Goal: Complete application form: Complete application form

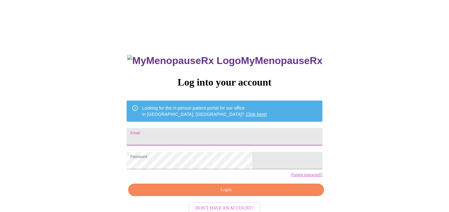
click at [221, 129] on input "Email" at bounding box center [225, 136] width 196 height 17
type input "[EMAIL_ADDRESS][DOMAIN_NAME]"
click at [217, 194] on span "Login" at bounding box center [226, 190] width 182 height 8
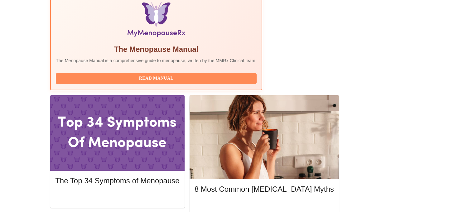
scroll to position [217, 0]
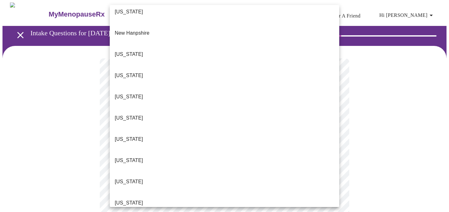
scroll to position [585, 0]
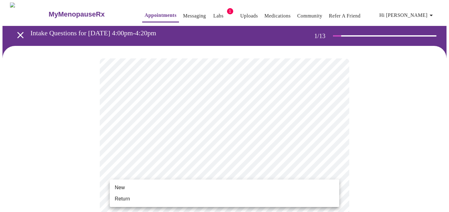
click at [192, 198] on li "Return" at bounding box center [225, 198] width 230 height 11
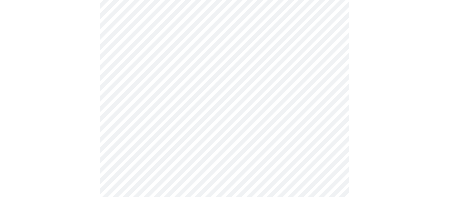
scroll to position [0, 0]
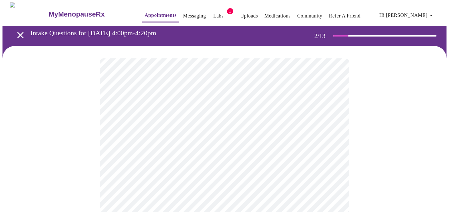
click at [315, 132] on body "MyMenopauseRx Appointments Messaging Labs 1 Uploads Medications Community Refer…" at bounding box center [224, 189] width 444 height 375
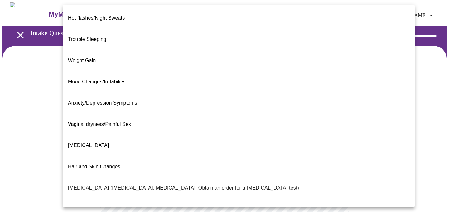
click at [91, 58] on span "Weight Gain" at bounding box center [82, 60] width 28 height 5
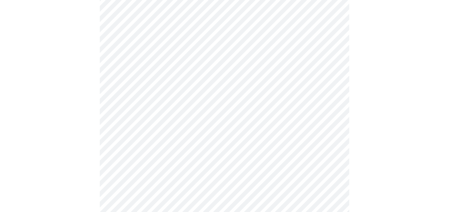
scroll to position [73, 0]
click at [177, 118] on body "MyMenopauseRx Appointments Messaging Labs 1 Uploads Medications Community Refer…" at bounding box center [224, 115] width 444 height 371
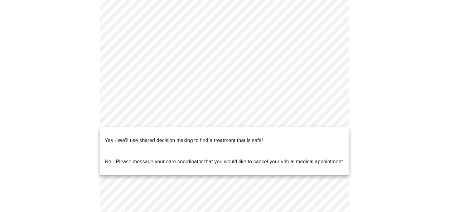
click at [172, 137] on p "Yes - We'll use shared decision making to find a treatment that is safe!" at bounding box center [184, 140] width 158 height 7
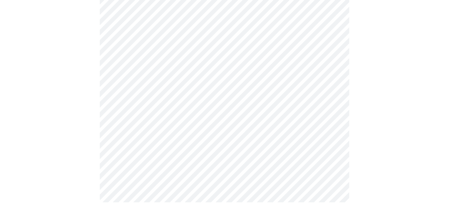
scroll to position [0, 0]
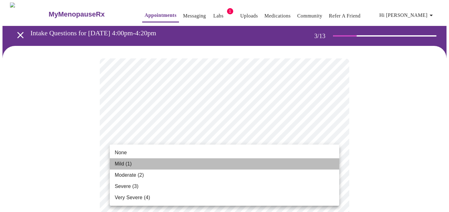
click at [150, 163] on li "Mild (1)" at bounding box center [225, 163] width 230 height 11
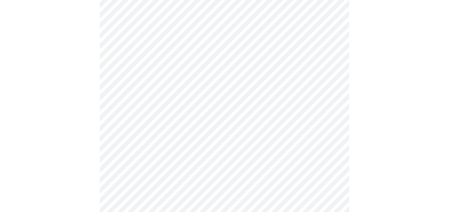
scroll to position [103, 0]
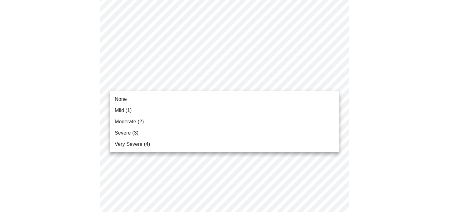
click at [154, 119] on li "Moderate (2)" at bounding box center [225, 121] width 230 height 11
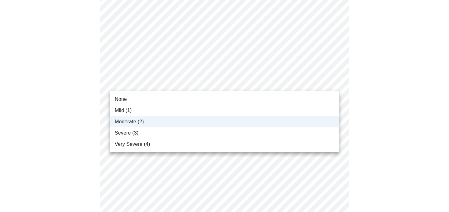
click at [143, 108] on li "Mild (1)" at bounding box center [225, 110] width 230 height 11
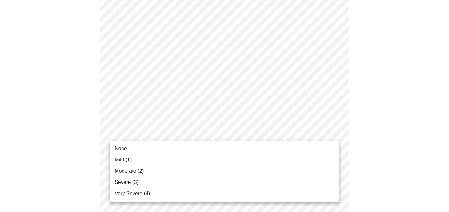
click at [159, 170] on li "Moderate (2)" at bounding box center [225, 170] width 230 height 11
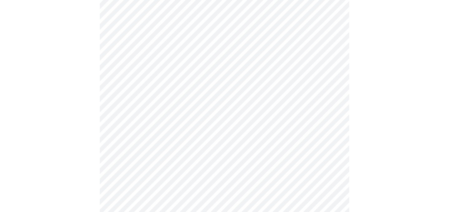
scroll to position [194, 0]
click at [215, 98] on body "MyMenopauseRx Appointments Messaging Labs 1 Uploads Medications Community Refer…" at bounding box center [224, 211] width 444 height 804
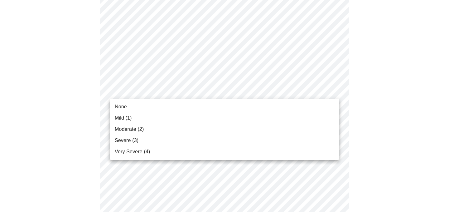
click at [155, 128] on li "Moderate (2)" at bounding box center [225, 129] width 230 height 11
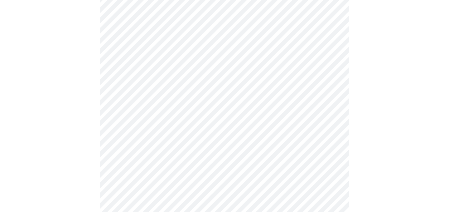
scroll to position [238, 0]
click at [178, 88] on body "MyMenopauseRx Appointments Messaging Labs 1 Uploads Medications Community Refer…" at bounding box center [224, 162] width 444 height 795
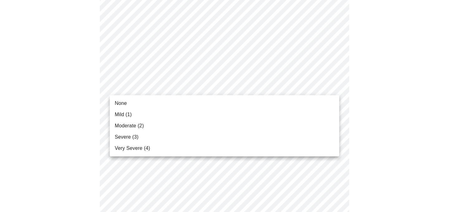
click at [161, 121] on li "Moderate (2)" at bounding box center [225, 125] width 230 height 11
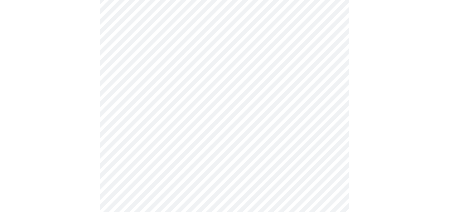
scroll to position [304, 0]
click at [230, 115] on body "MyMenopauseRx Appointments Messaging Labs 1 Uploads Medications Community Refer…" at bounding box center [224, 91] width 444 height 786
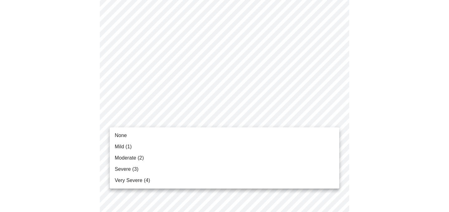
click at [173, 150] on li "Mild (1)" at bounding box center [225, 146] width 230 height 11
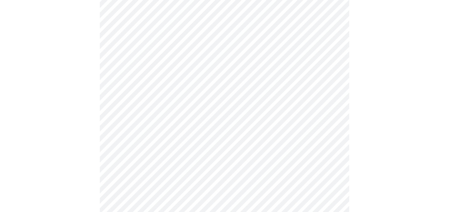
scroll to position [347, 0]
click at [208, 126] on body "MyMenopauseRx Appointments Messaging Labs 1 Uploads Medications Community Refer…" at bounding box center [224, 45] width 444 height 778
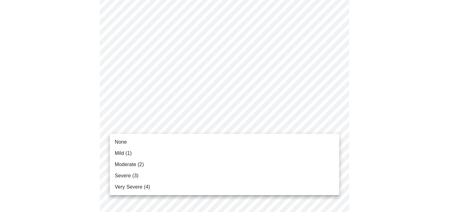
click at [162, 141] on li "None" at bounding box center [225, 141] width 230 height 11
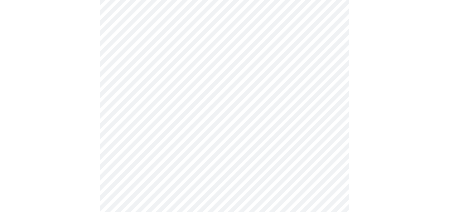
scroll to position [398, 0]
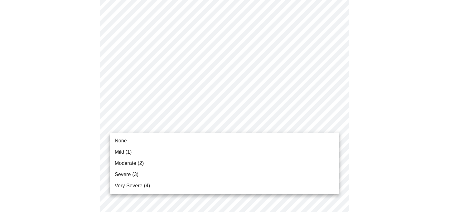
click at [149, 154] on li "Mild (1)" at bounding box center [225, 151] width 230 height 11
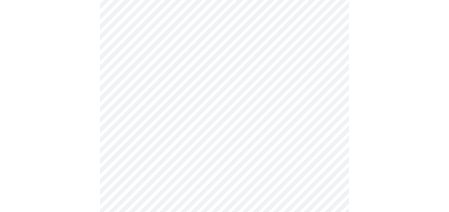
scroll to position [446, 0]
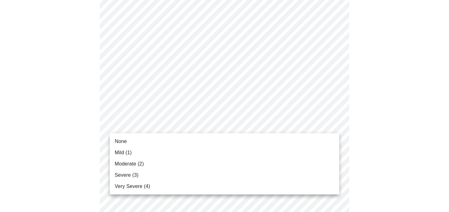
click at [134, 144] on li "None" at bounding box center [225, 141] width 230 height 11
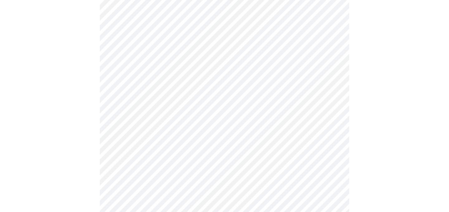
scroll to position [491, 0]
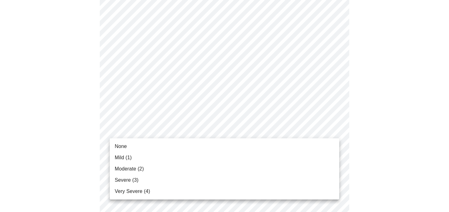
click at [162, 166] on li "Moderate (2)" at bounding box center [225, 168] width 230 height 11
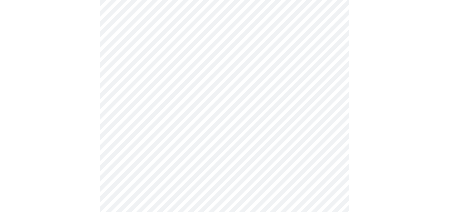
scroll to position [191, 0]
click at [219, 178] on body "MyMenopauseRx Appointments Messaging Labs 1 Uploads Medications Community Refer…" at bounding box center [224, 183] width 444 height 743
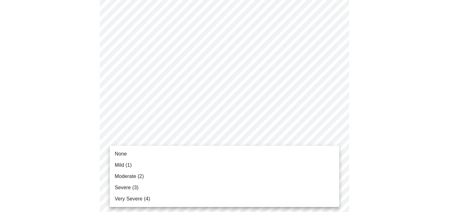
click at [148, 173] on li "Moderate (2)" at bounding box center [225, 176] width 230 height 11
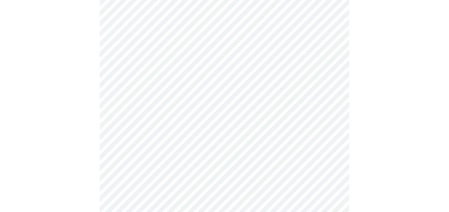
scroll to position [192, 0]
click at [273, 162] on body "MyMenopauseRx Appointments Messaging Labs 1 Uploads Medications Community Refer…" at bounding box center [224, 106] width 444 height 591
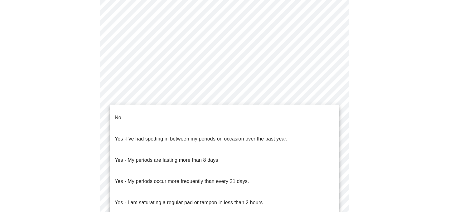
click at [183, 113] on li "No" at bounding box center [225, 117] width 230 height 21
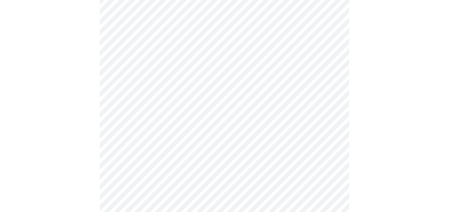
scroll to position [279, 0]
click at [276, 122] on body "MyMenopauseRx Appointments Messaging Labs 1 Uploads Medications Community Refer…" at bounding box center [224, 17] width 444 height 587
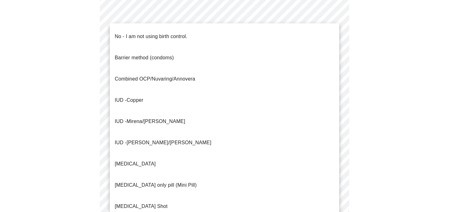
click at [150, 36] on span "No - I am not using birth control." at bounding box center [151, 36] width 73 height 17
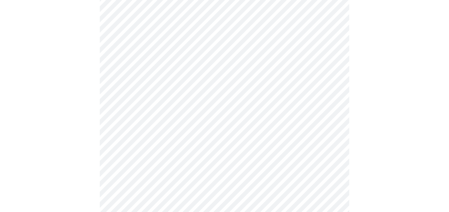
scroll to position [320, 0]
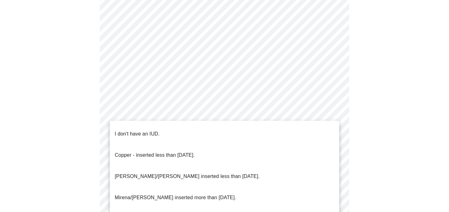
click at [170, 129] on li "I don't have an IUD." at bounding box center [225, 133] width 230 height 21
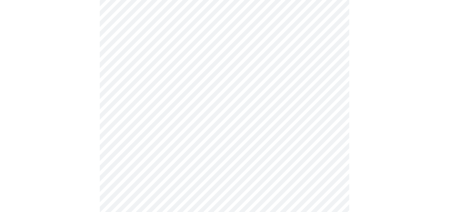
scroll to position [355, 0]
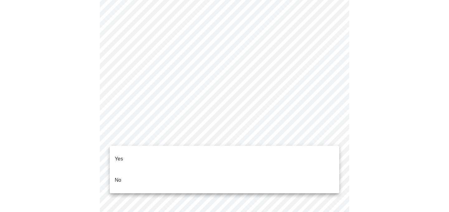
click at [144, 173] on li "No" at bounding box center [225, 179] width 230 height 21
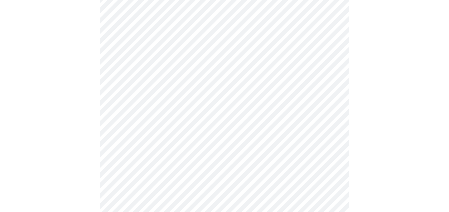
scroll to position [1677, 0]
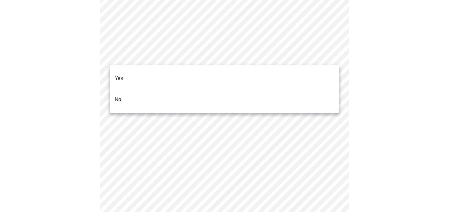
click at [234, 89] on li "No" at bounding box center [225, 99] width 230 height 21
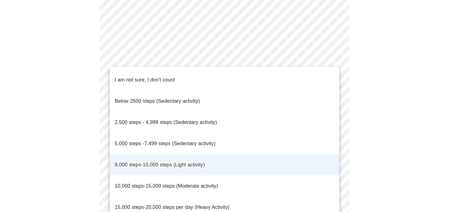
click at [374, 114] on div at bounding box center [224, 106] width 449 height 212
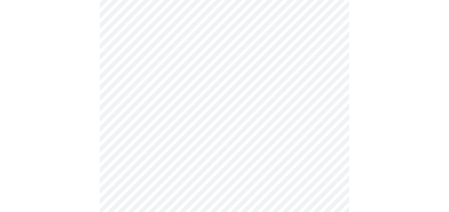
scroll to position [0, 0]
